Goal: Transaction & Acquisition: Purchase product/service

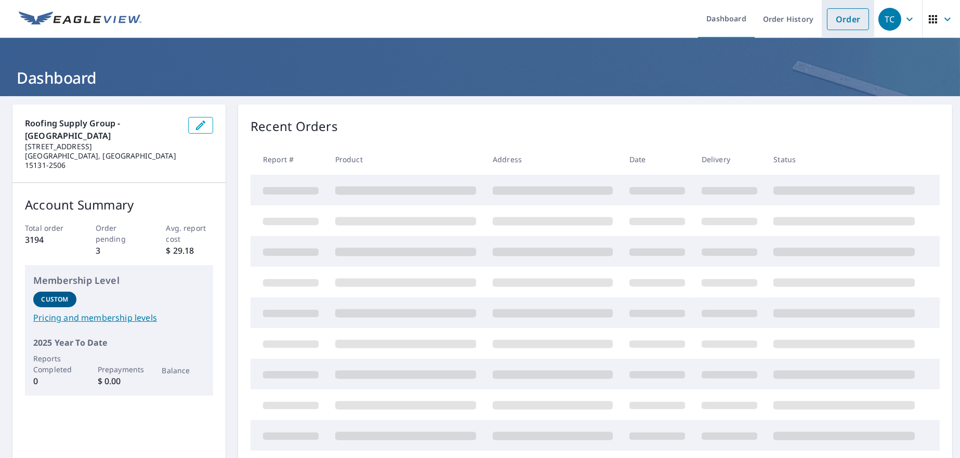
click at [834, 20] on link "Order" at bounding box center [848, 19] width 42 height 22
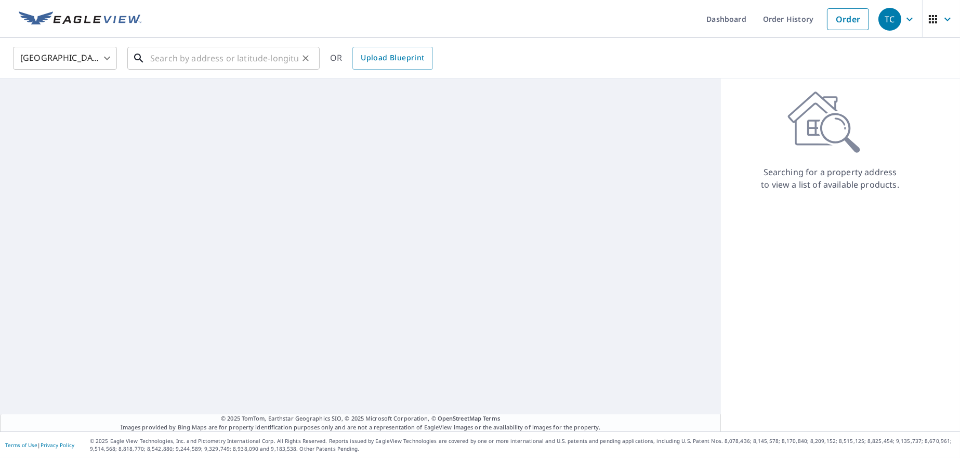
click at [250, 61] on input "text" at bounding box center [224, 58] width 148 height 29
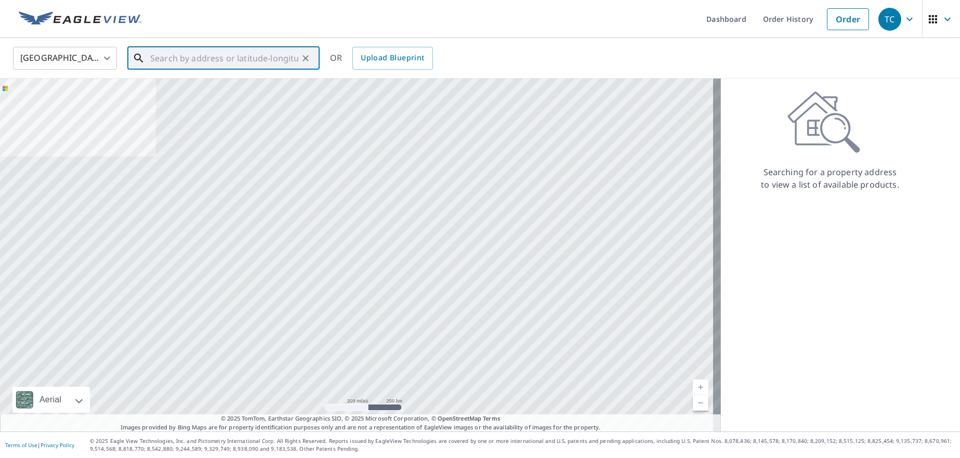
paste input "[STREET_ADDRESS]"
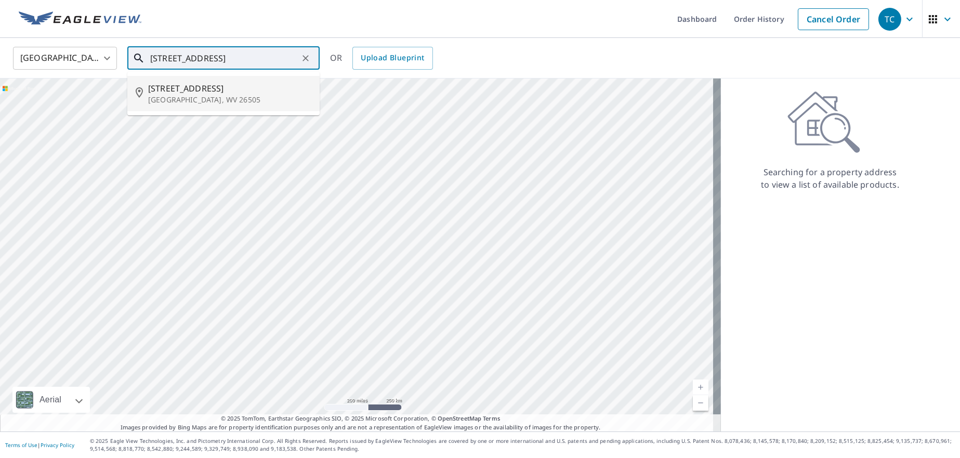
click at [181, 96] on p "[GEOGRAPHIC_DATA], WV 26505" at bounding box center [229, 100] width 163 height 10
type input "[STREET_ADDRESS][PERSON_NAME]"
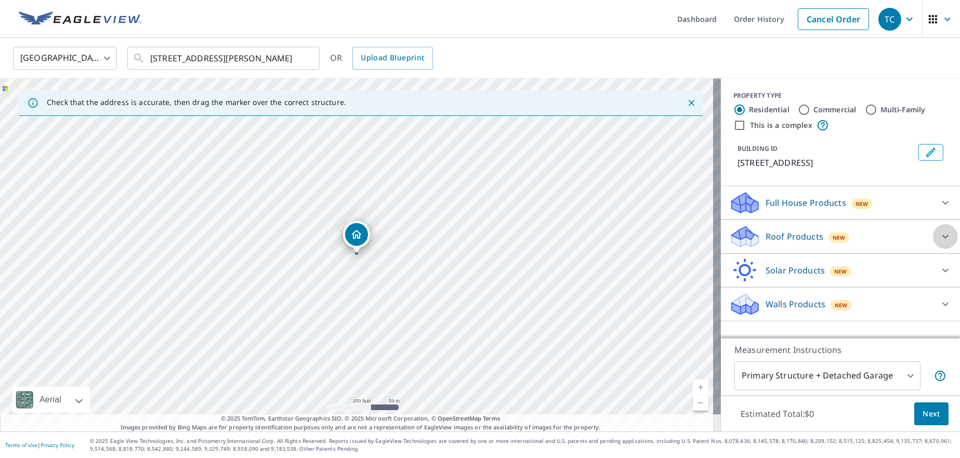
click at [940, 241] on icon at bounding box center [946, 236] width 12 height 12
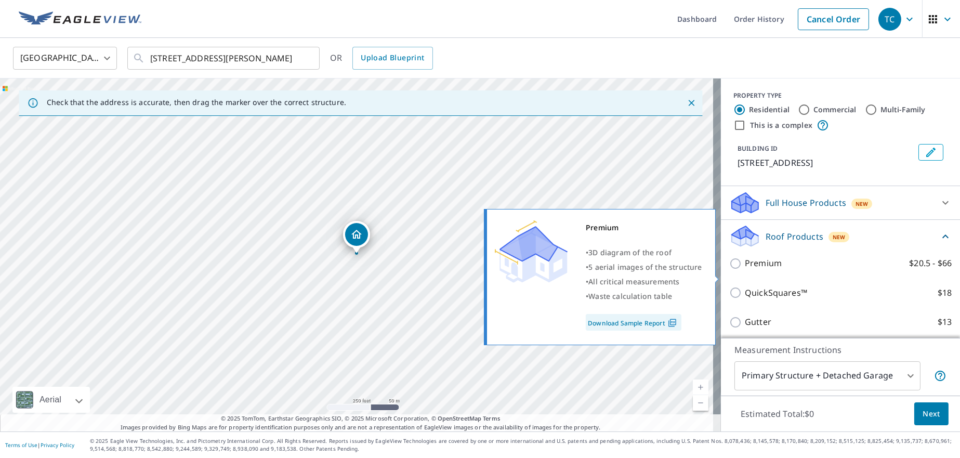
click at [730, 270] on input "Premium $20.5 - $66" at bounding box center [738, 263] width 16 height 12
checkbox input "true"
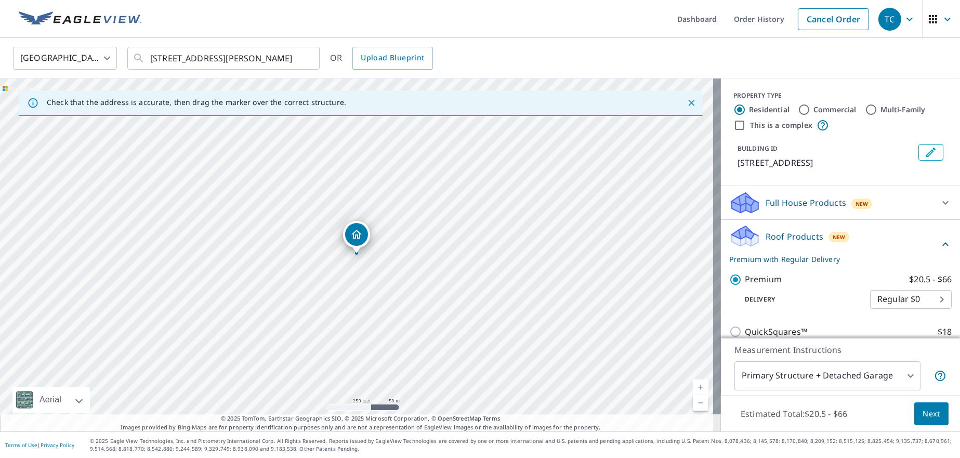
click at [926, 416] on span "Next" at bounding box center [932, 414] width 18 height 13
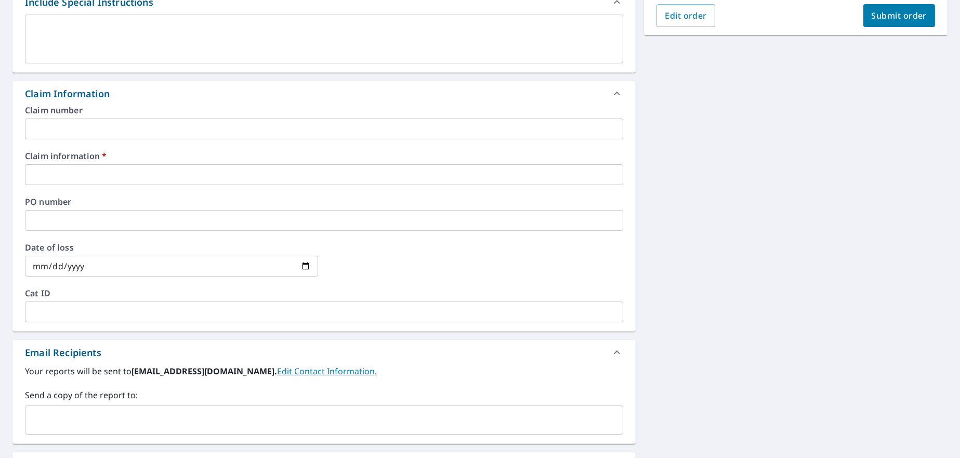
scroll to position [299, 0]
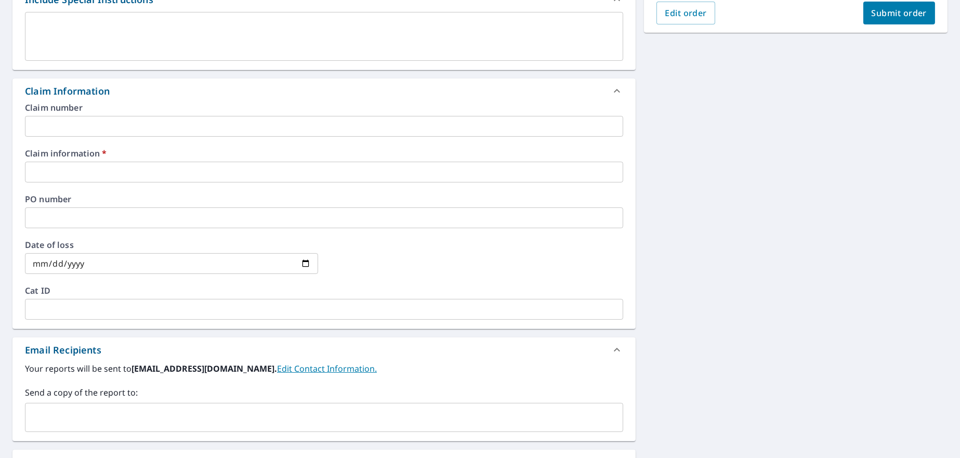
click at [59, 171] on input "text" at bounding box center [324, 172] width 598 height 21
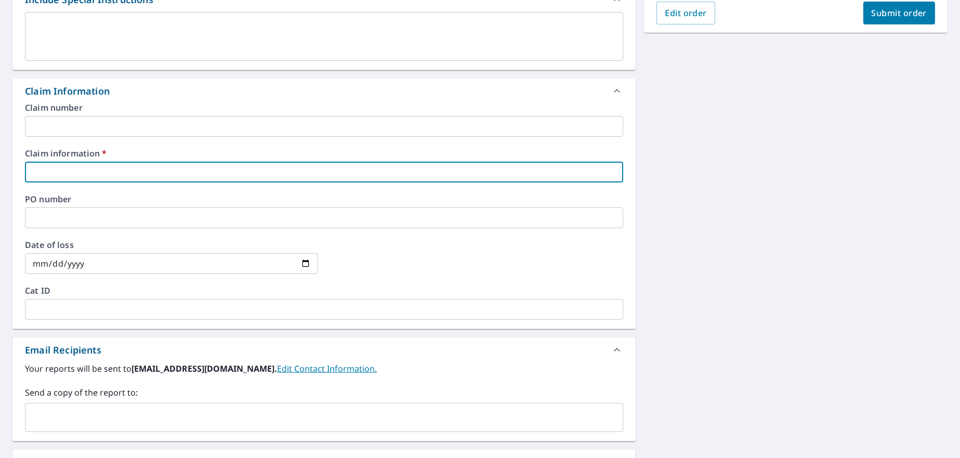
type input "210554"
checkbox input "true"
click at [63, 412] on input "text" at bounding box center [317, 418] width 574 height 20
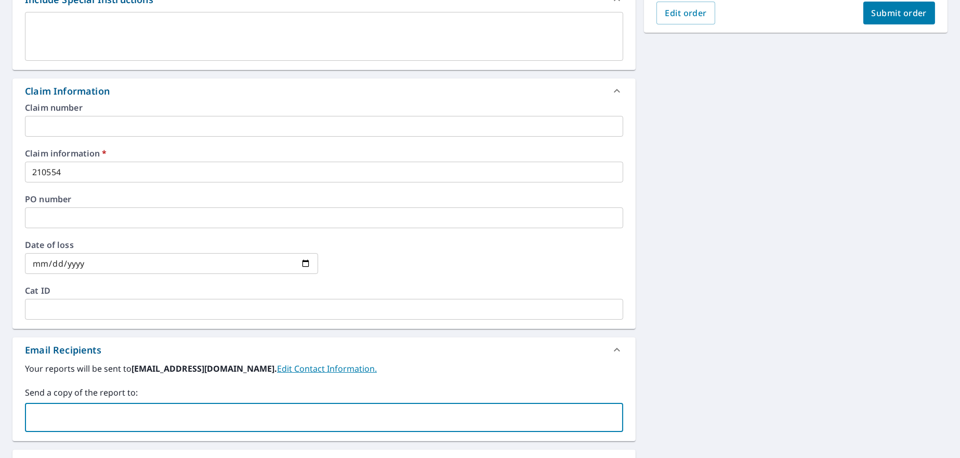
paste input "[EMAIL_ADDRESS][DOMAIN_NAME]"
type input "[EMAIL_ADDRESS][DOMAIN_NAME]"
checkbox input "true"
paste input "[EMAIL_ADDRESS][DOMAIN_NAME]"
type input "[EMAIL_ADDRESS][DOMAIN_NAME]"
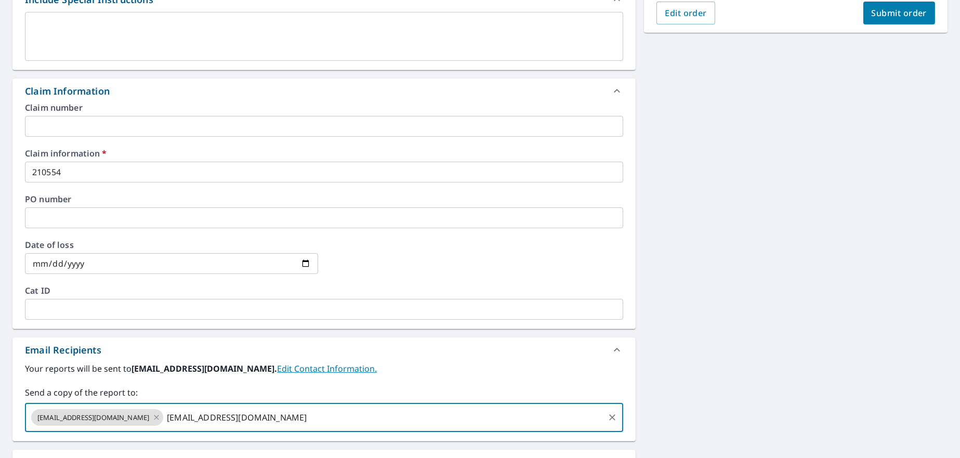
checkbox input "true"
paste input "[PERSON_NAME][EMAIL_ADDRESS][DOMAIN_NAME]"
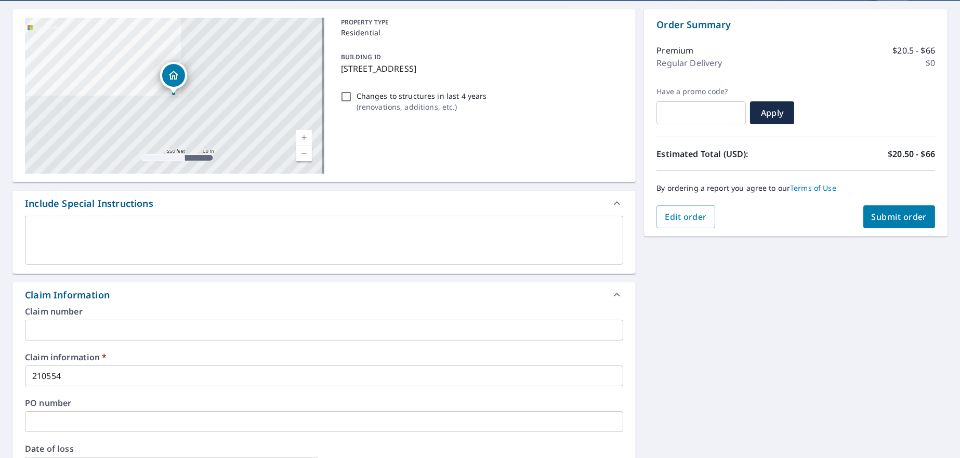
scroll to position [78, 0]
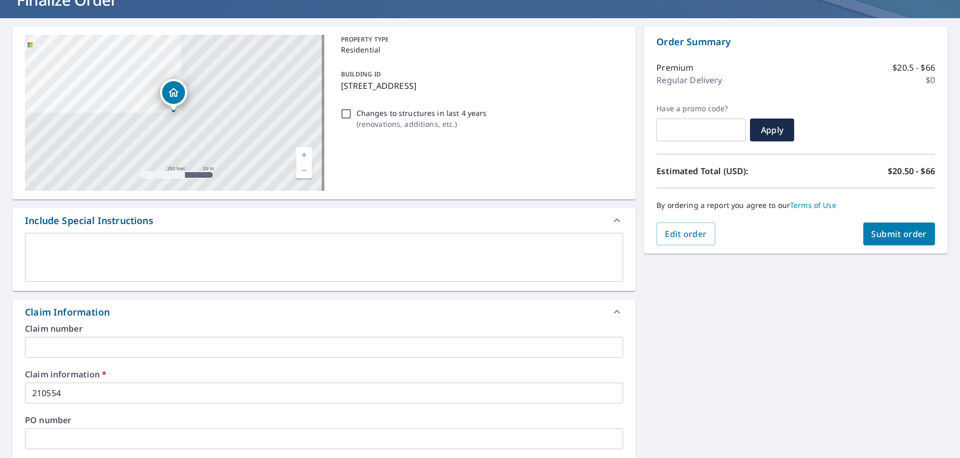
type input "[PERSON_NAME][EMAIL_ADDRESS][DOMAIN_NAME]"
click at [903, 235] on span "Submit order" at bounding box center [900, 233] width 56 height 11
checkbox input "true"
